Goal: Book appointment/travel/reservation

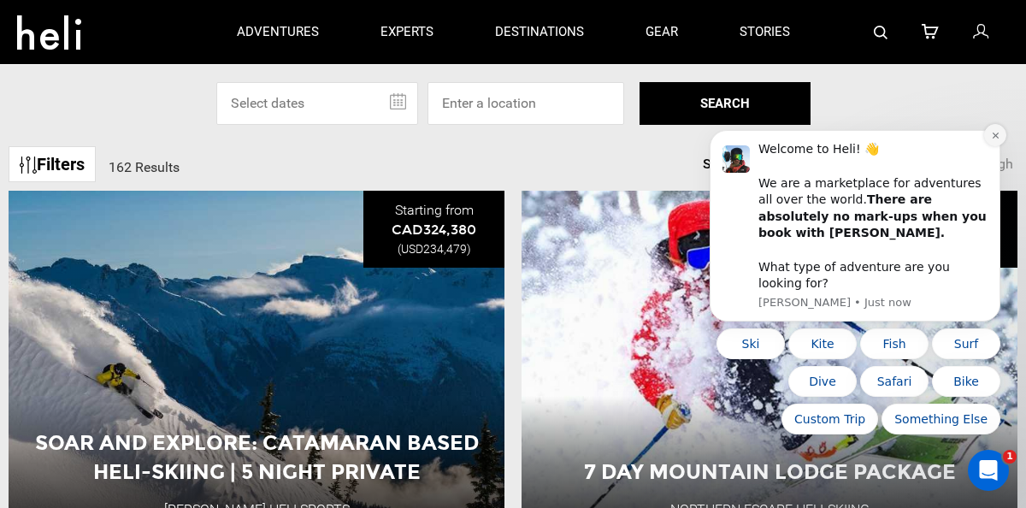
click at [995, 140] on icon "Dismiss notification" at bounding box center [995, 135] width 9 height 9
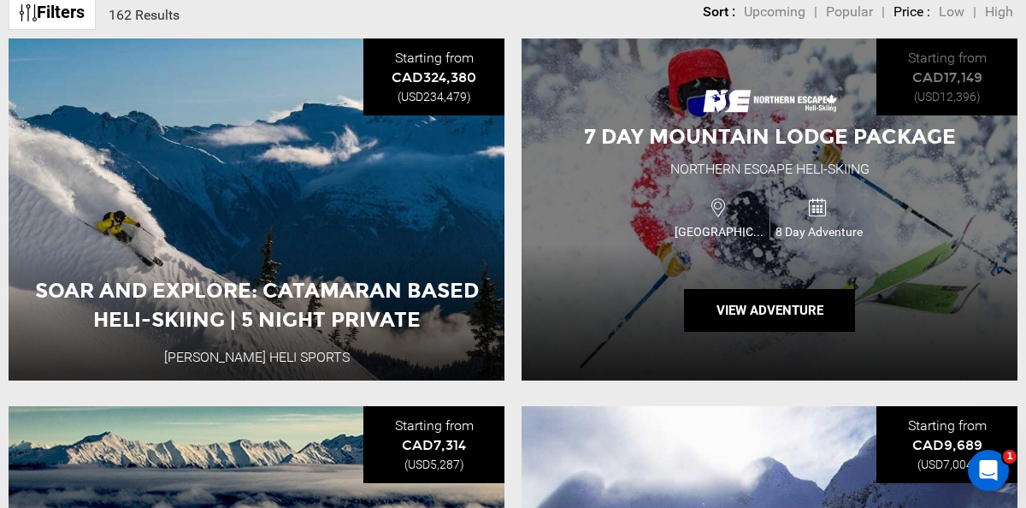
scroll to position [251, 0]
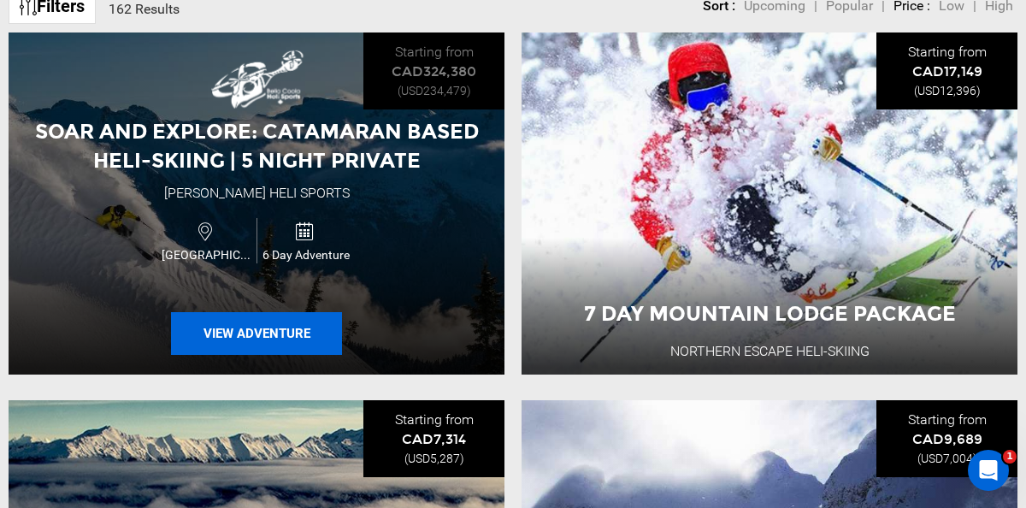
click at [263, 333] on button "View Adventure" at bounding box center [256, 333] width 171 height 43
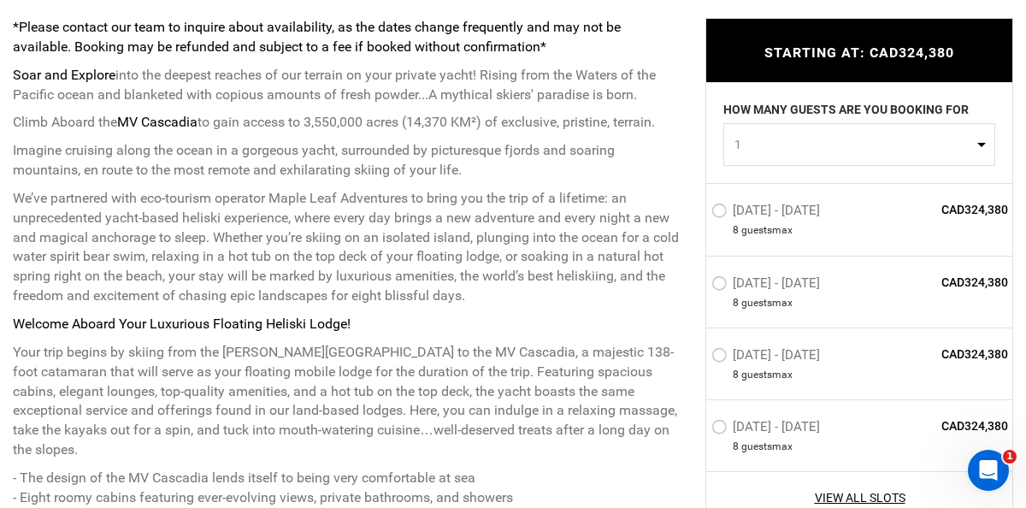
scroll to position [727, 0]
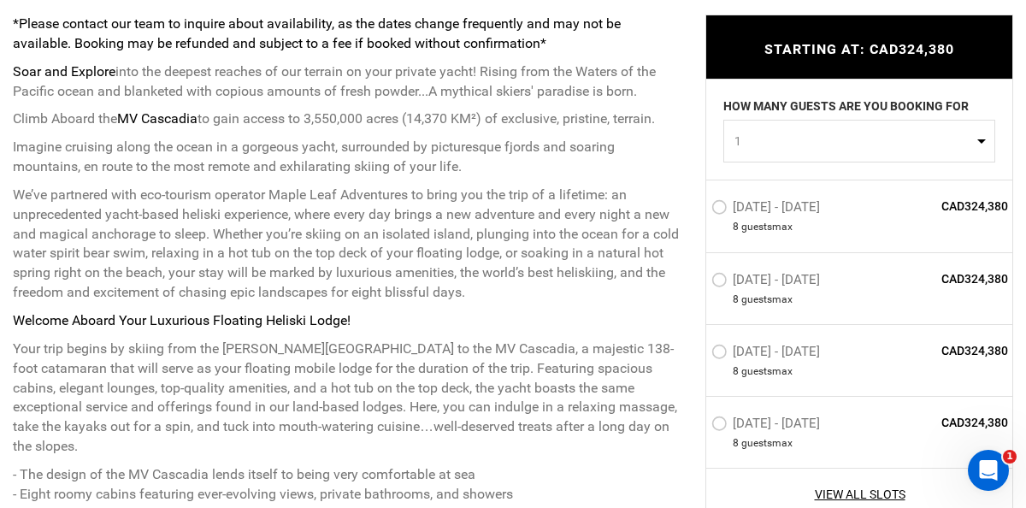
click at [986, 140] on button "1" at bounding box center [859, 141] width 272 height 43
click at [739, 219] on link "2" at bounding box center [859, 213] width 270 height 31
select select "2"
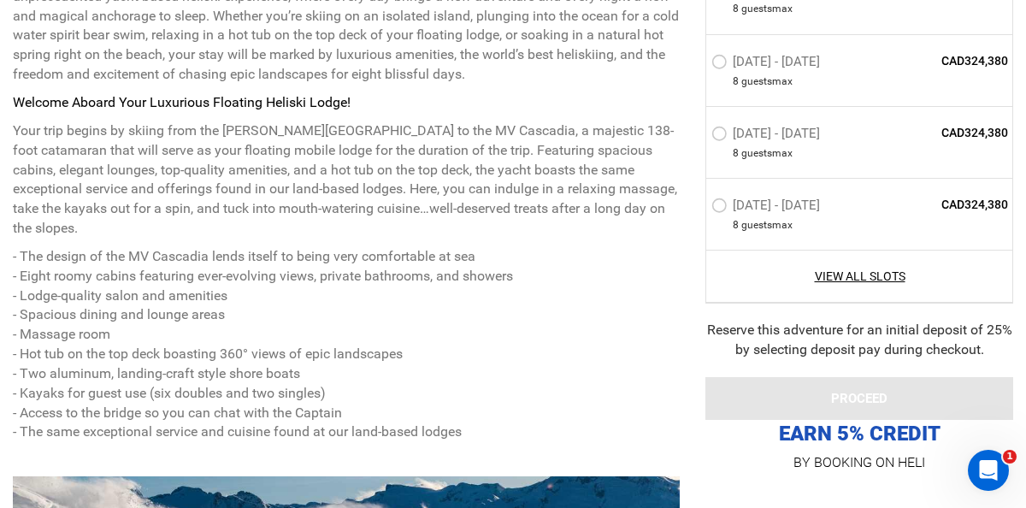
scroll to position [987, 0]
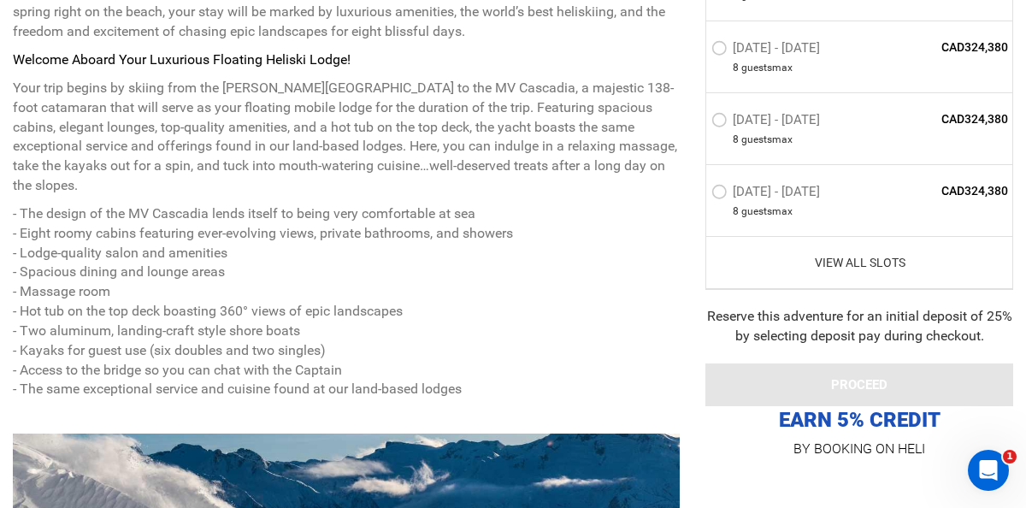
click at [857, 264] on link "View All Slots" at bounding box center [859, 262] width 297 height 17
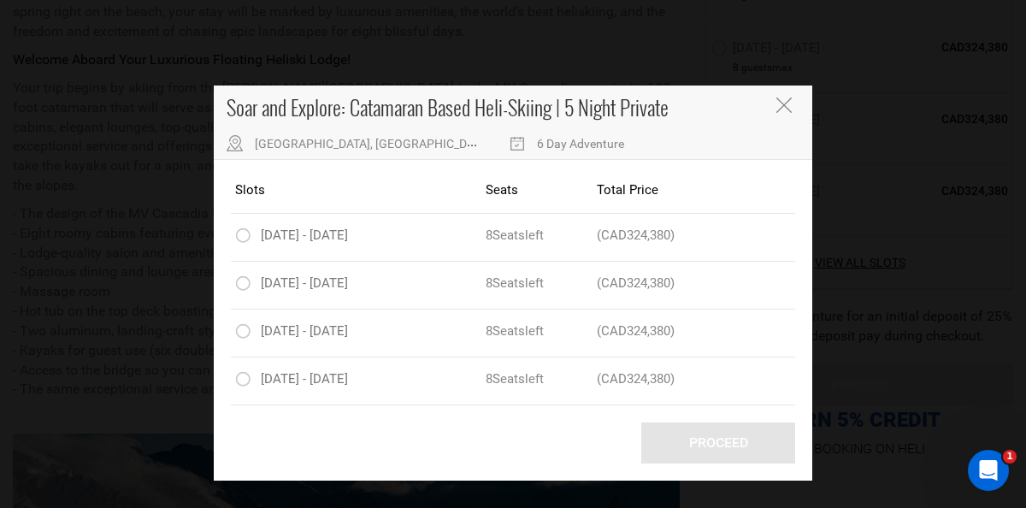
click at [784, 103] on icon "Close" at bounding box center [783, 104] width 15 height 15
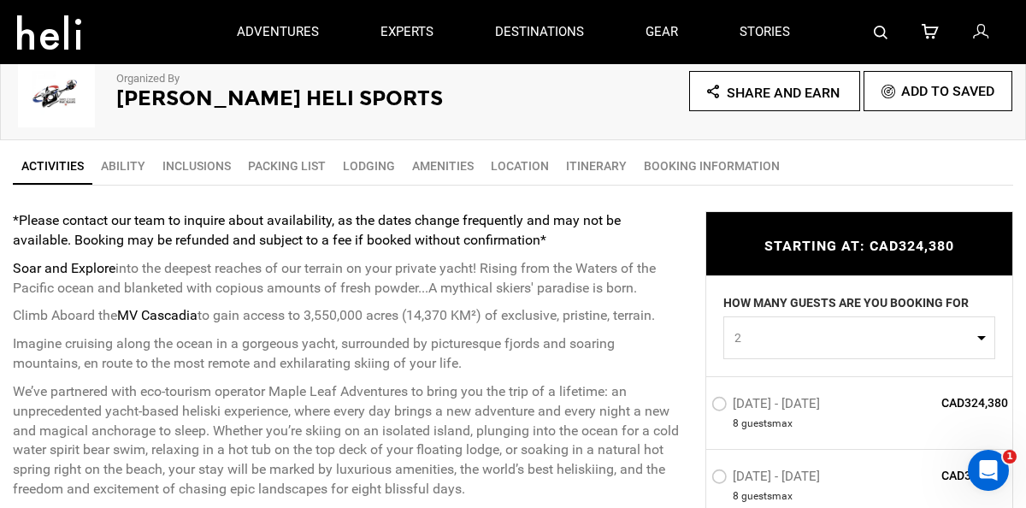
scroll to position [0, 0]
